Goal: Navigation & Orientation: Find specific page/section

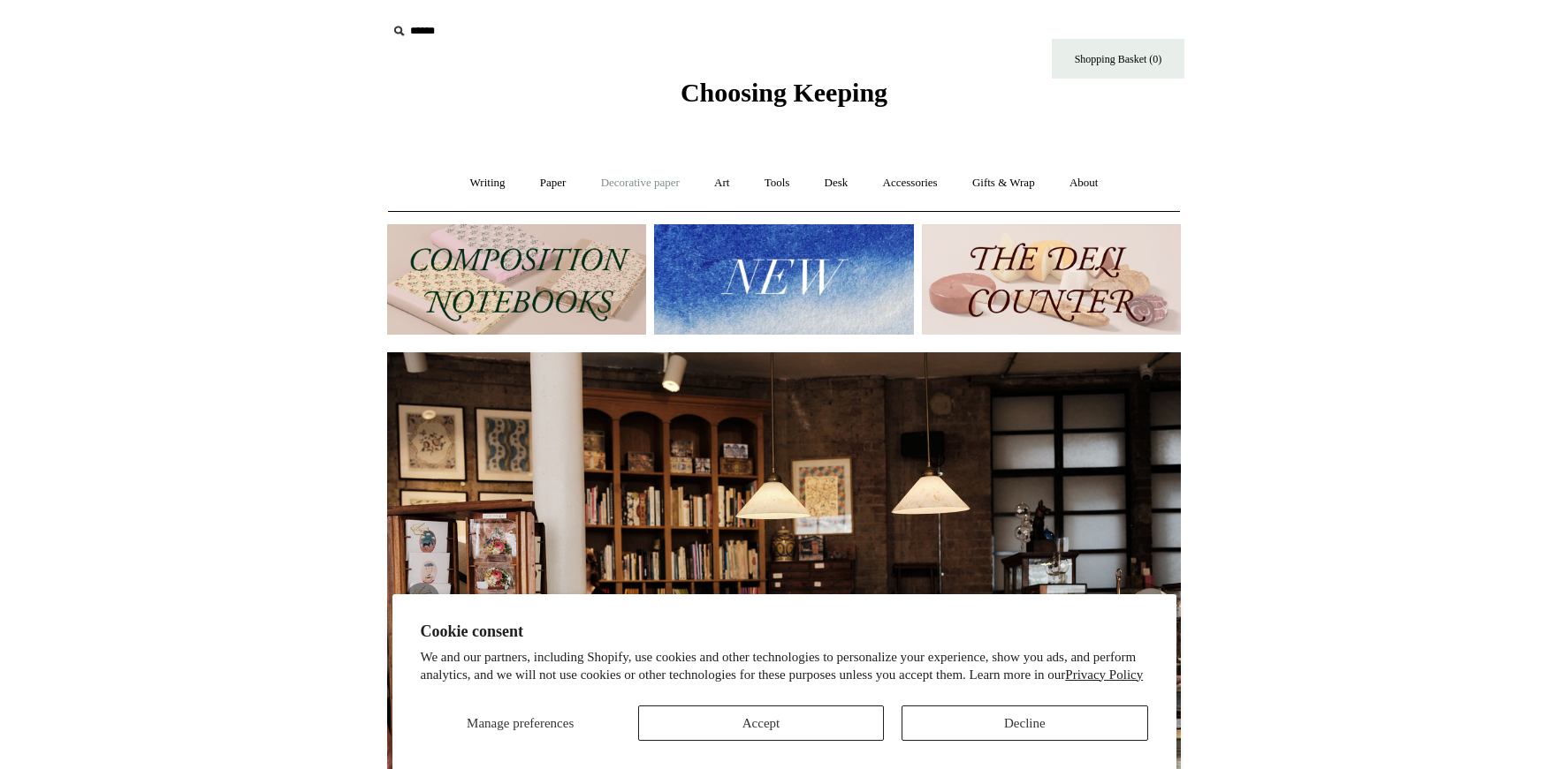
click at [667, 181] on link "Decorative paper +" at bounding box center [640, 182] width 110 height 47
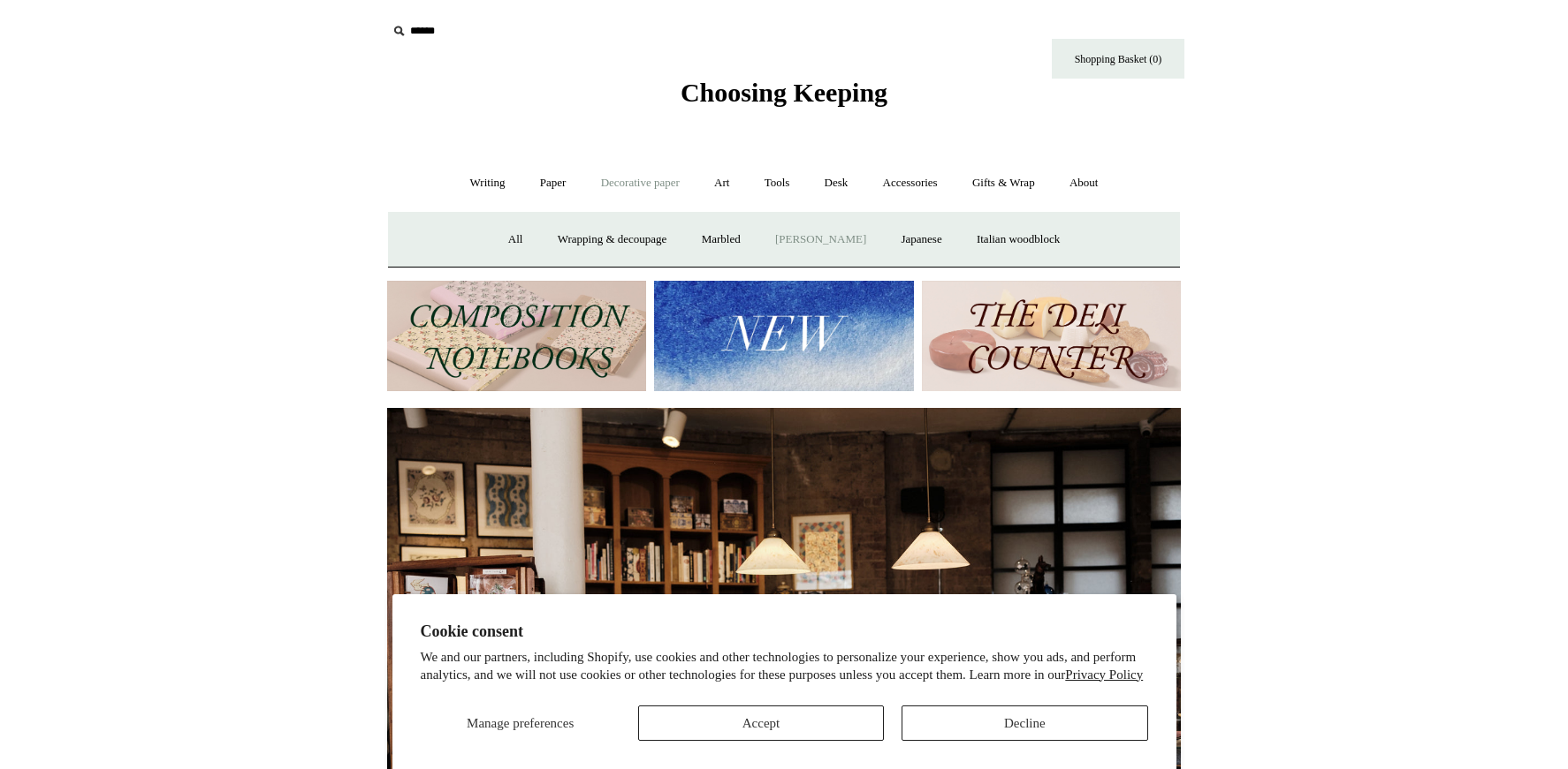
click at [801, 236] on link "[PERSON_NAME]" at bounding box center [821, 239] width 123 height 47
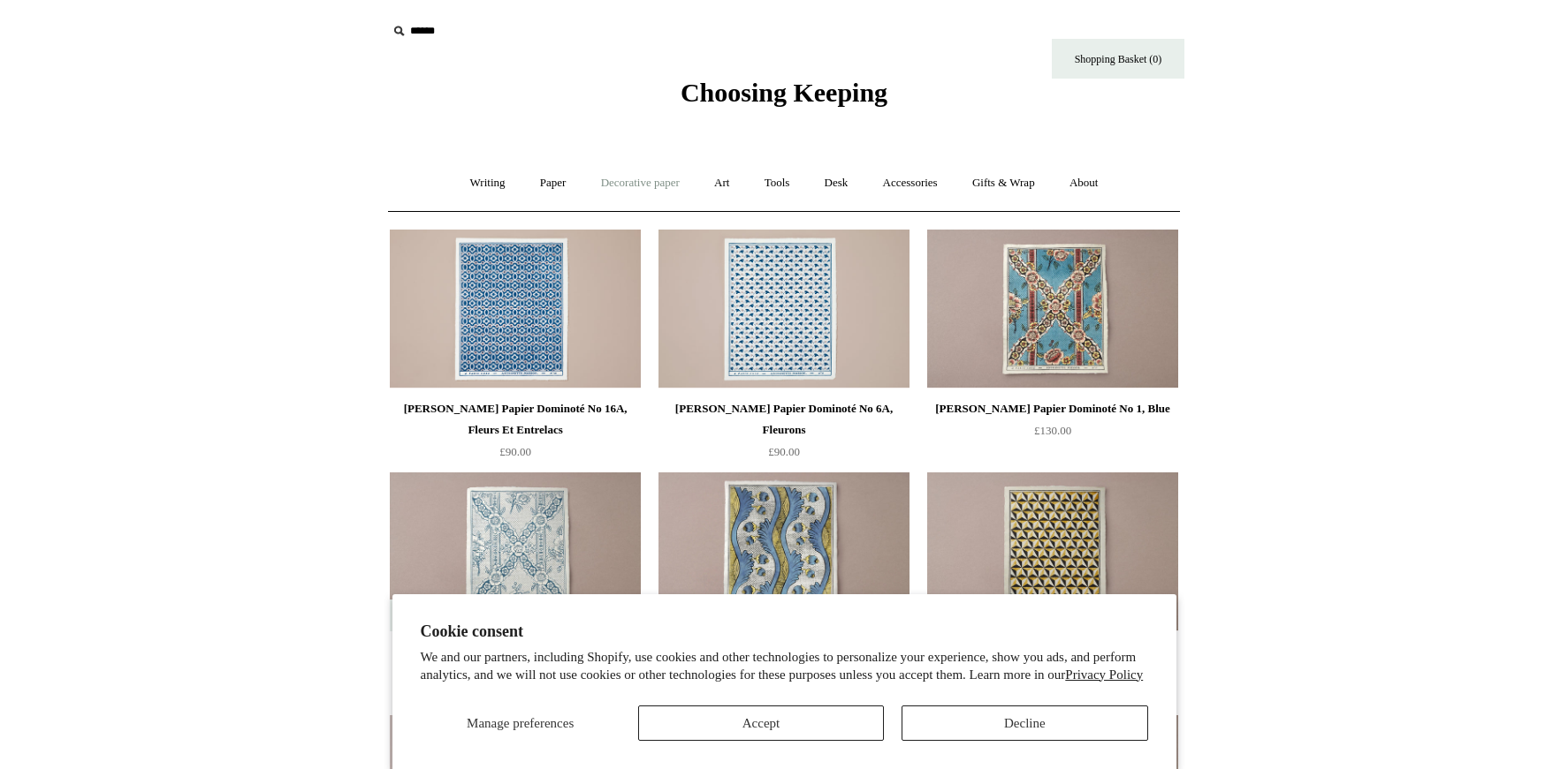
click at [659, 186] on link "Decorative paper +" at bounding box center [640, 182] width 110 height 47
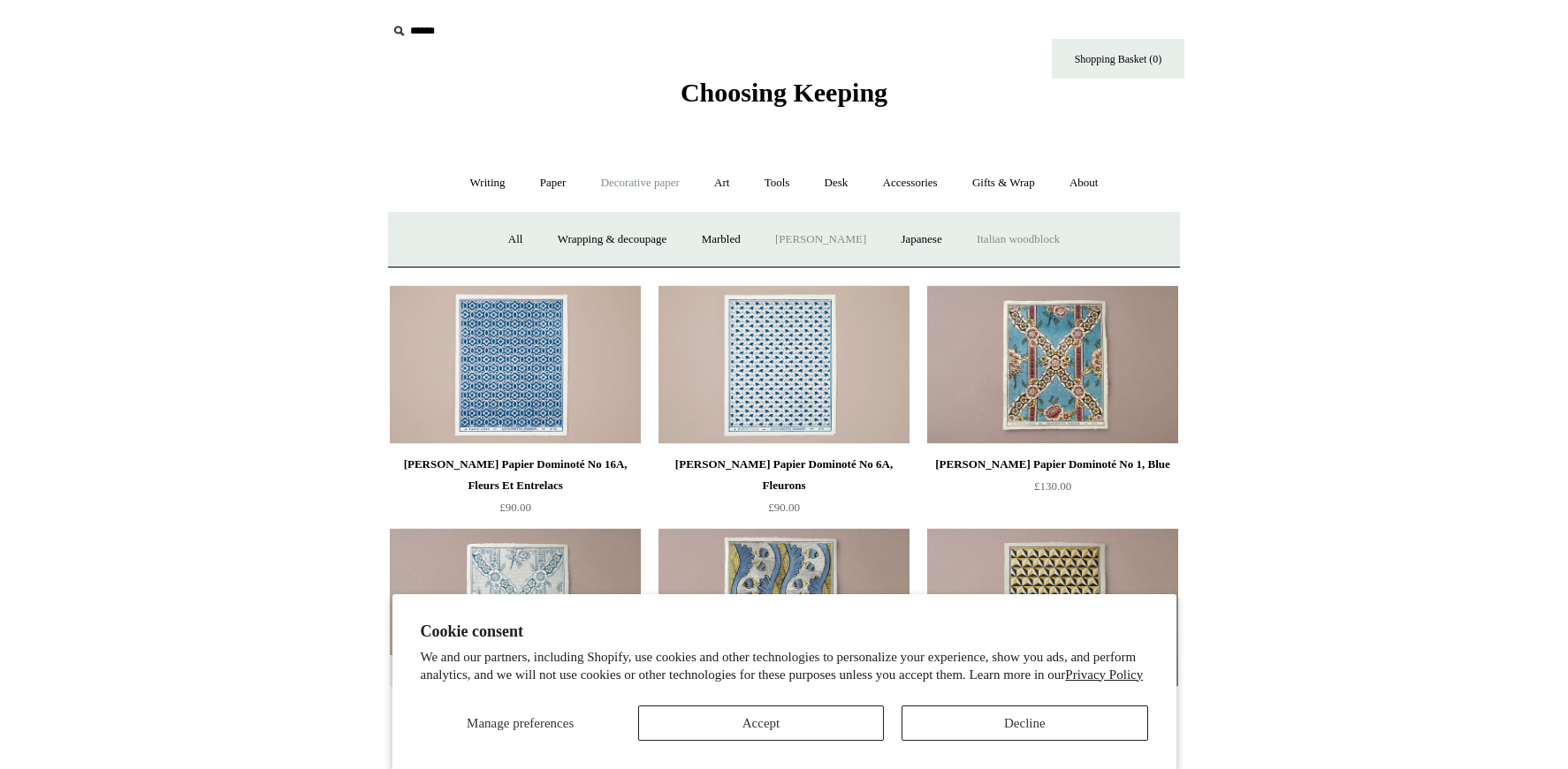
click at [1015, 246] on link "Italian woodblock" at bounding box center [1018, 239] width 115 height 47
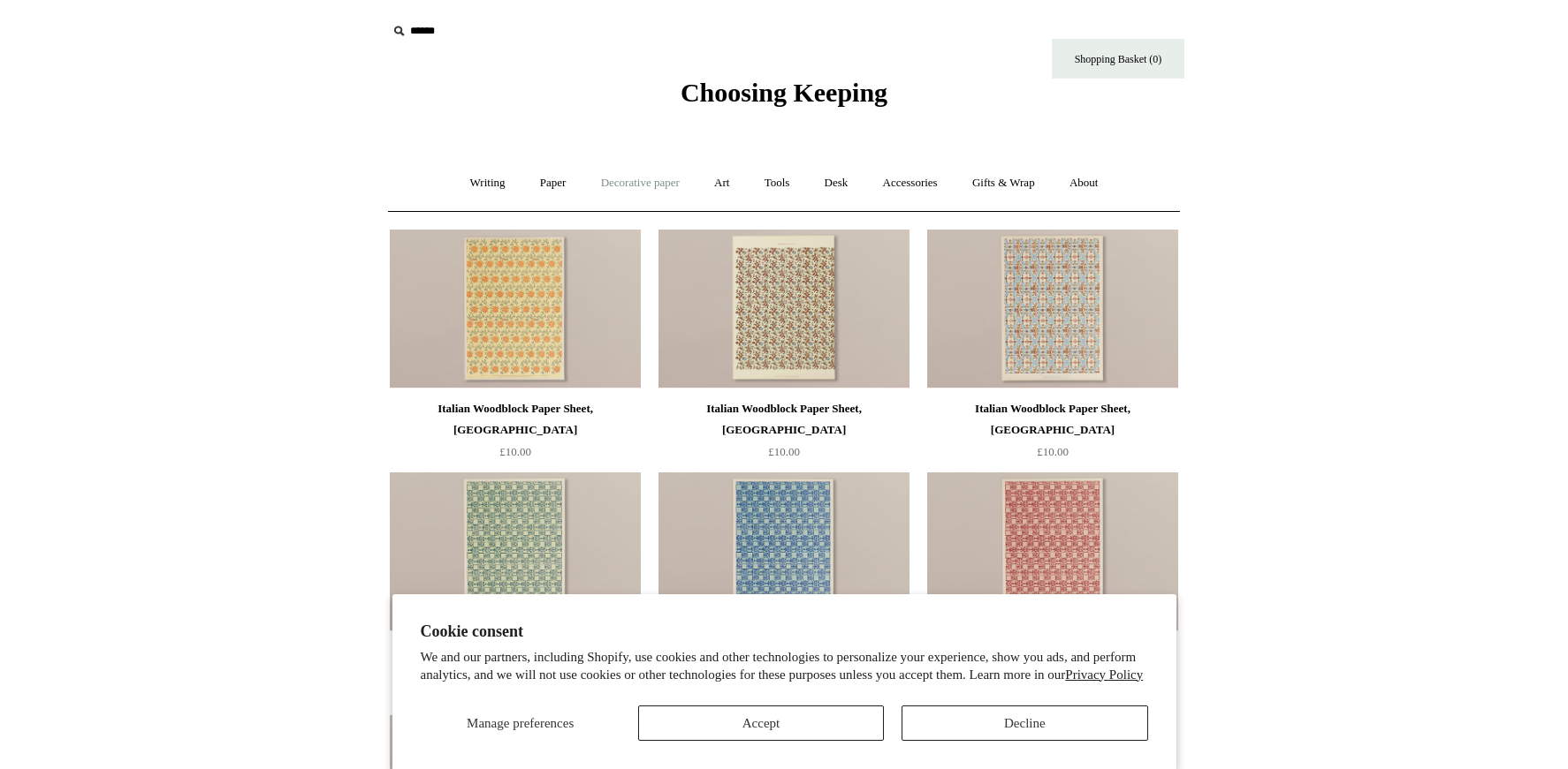
click at [609, 187] on link "Decorative paper +" at bounding box center [640, 182] width 110 height 47
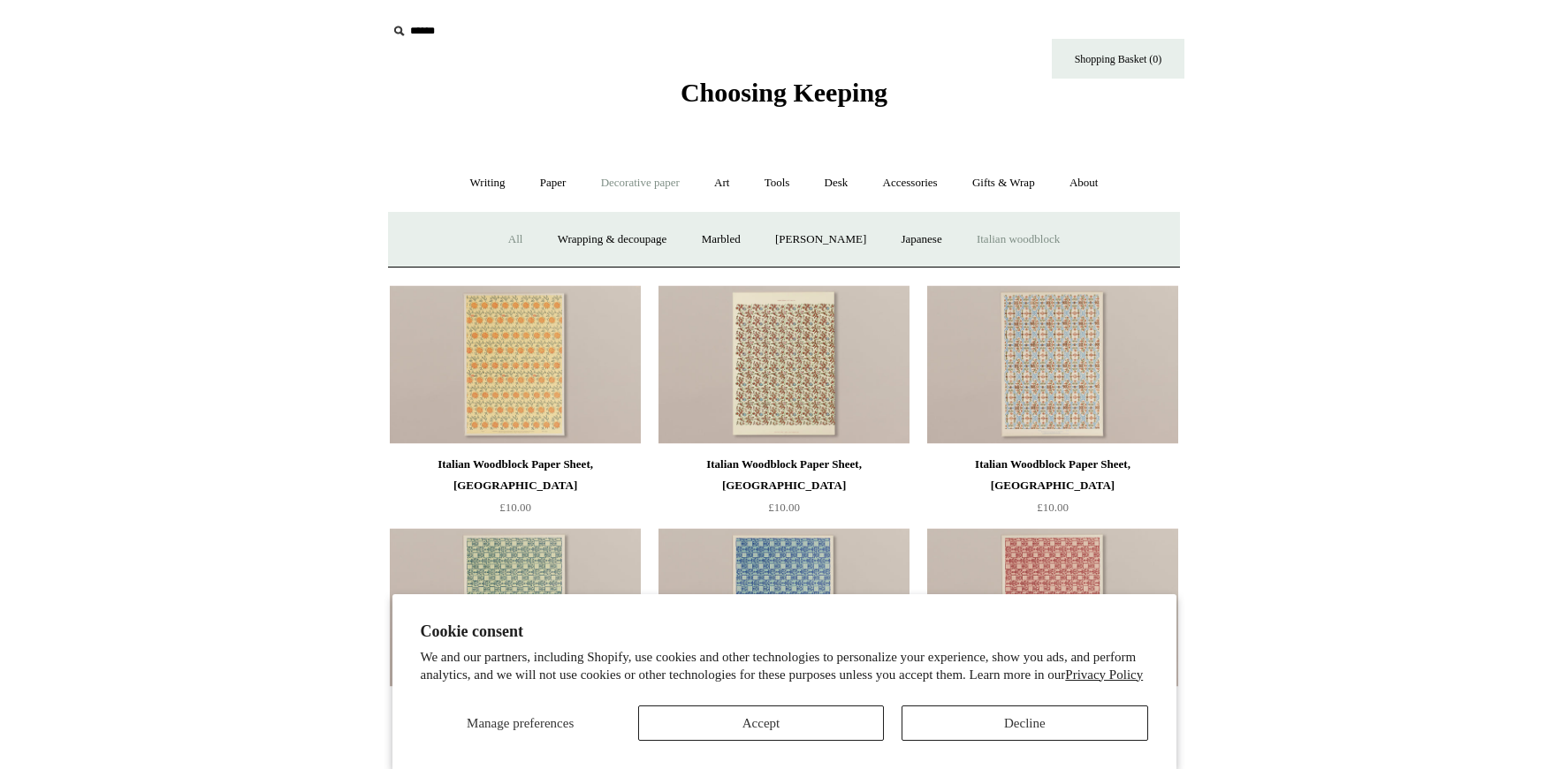
click at [506, 248] on link "All" at bounding box center [515, 239] width 47 height 47
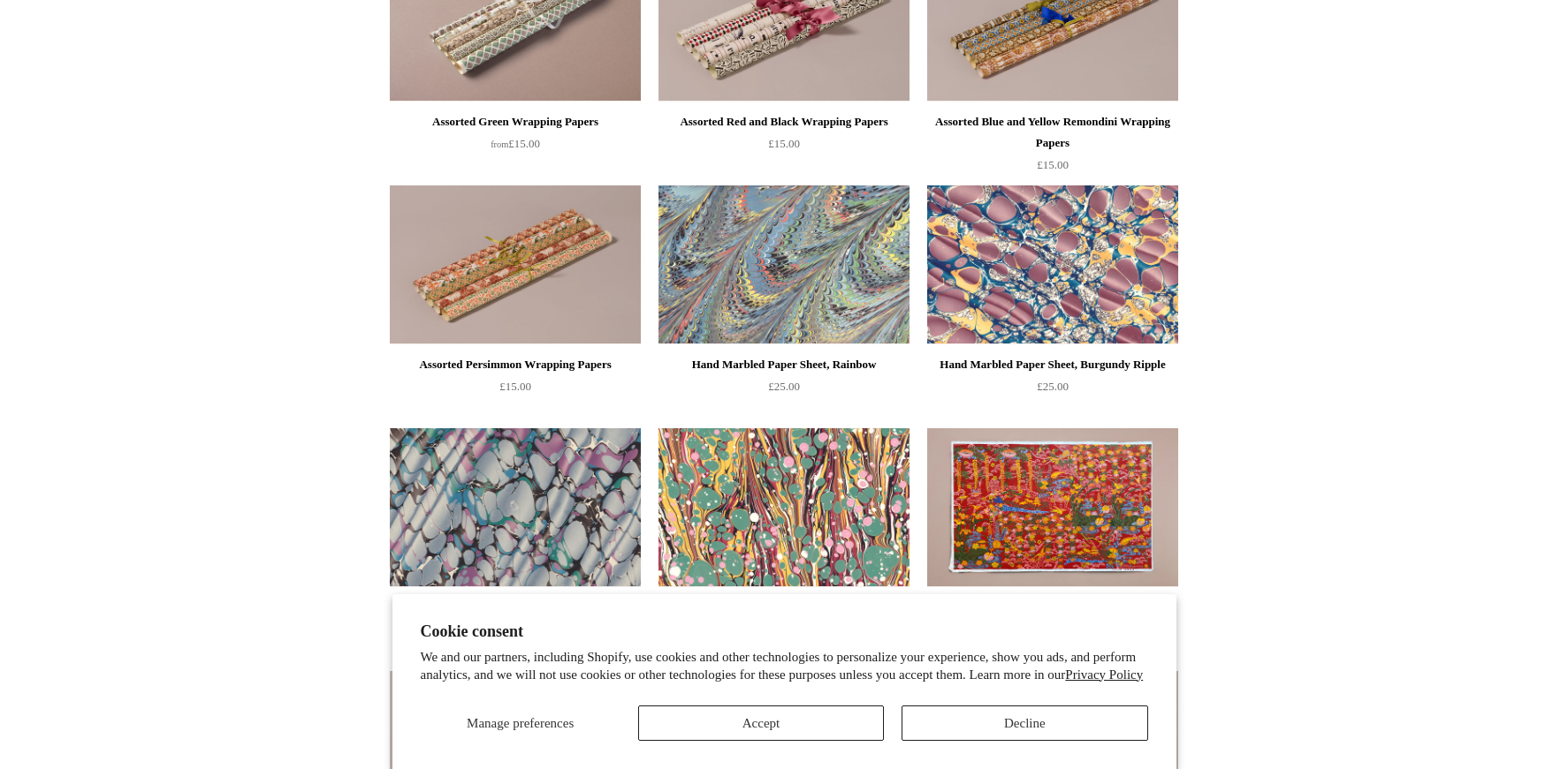
scroll to position [1943, 0]
